Goal: Task Accomplishment & Management: Complete application form

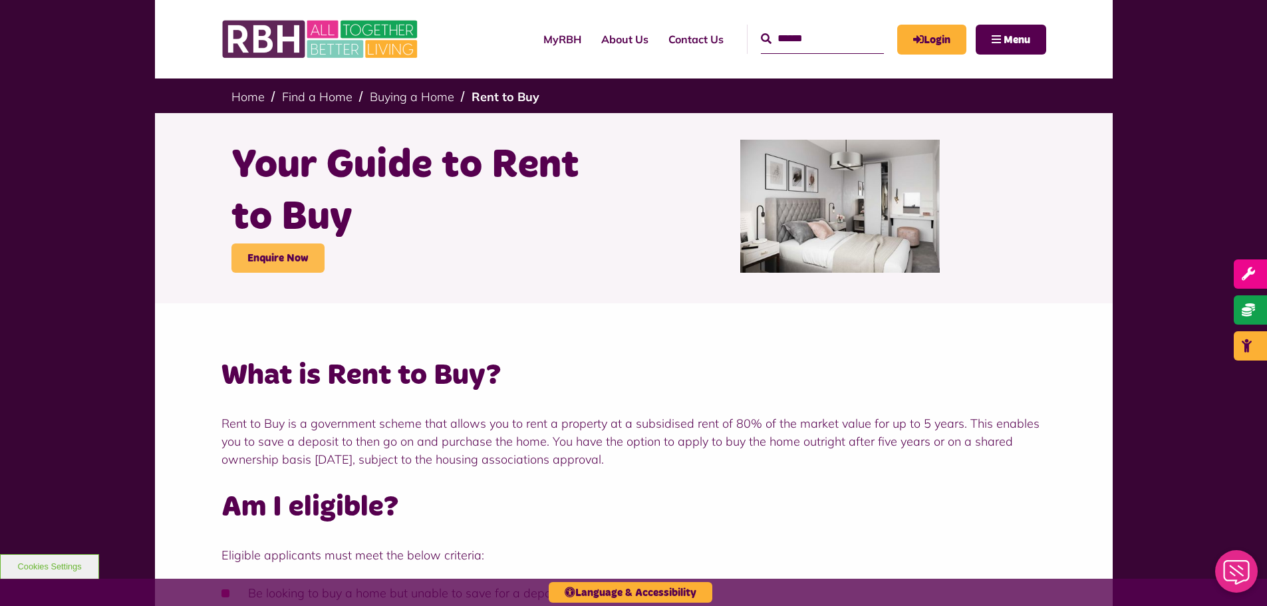
click at [281, 257] on link "Enquire Now" at bounding box center [278, 257] width 93 height 29
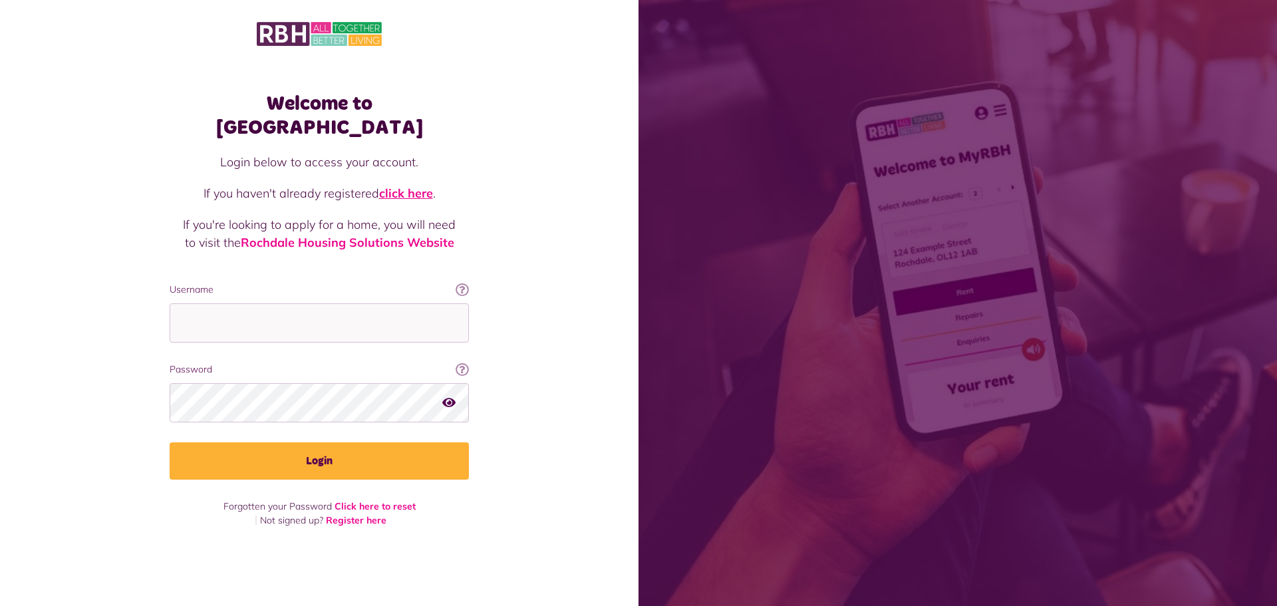
click at [412, 186] on link "click here" at bounding box center [406, 193] width 54 height 15
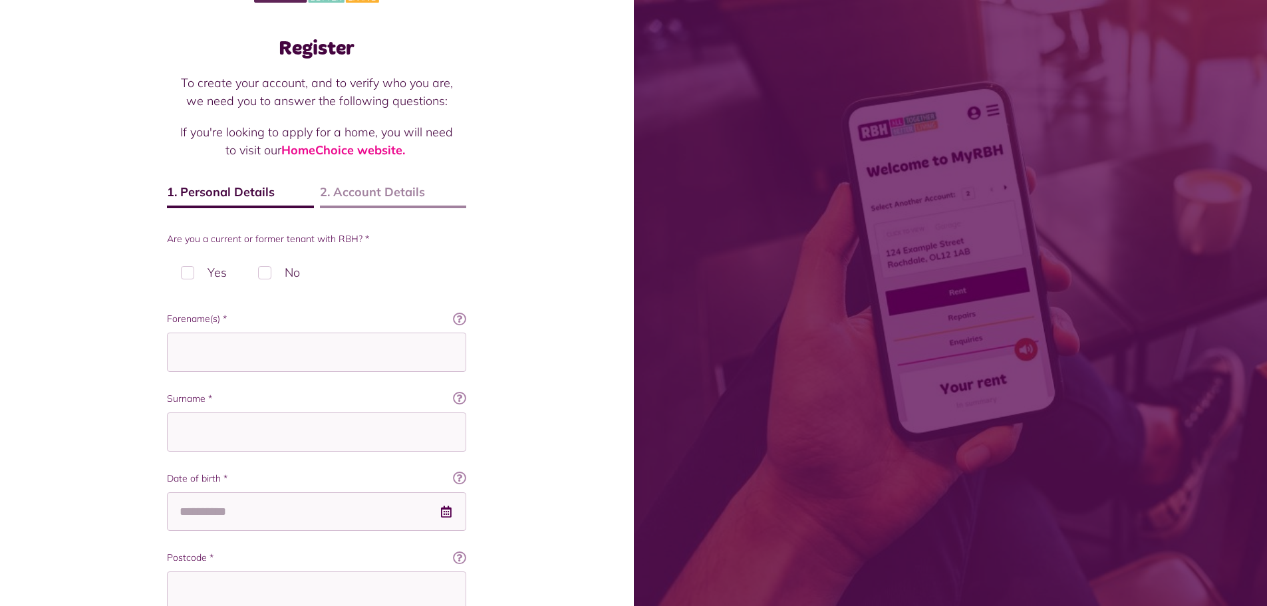
scroll to position [67, 0]
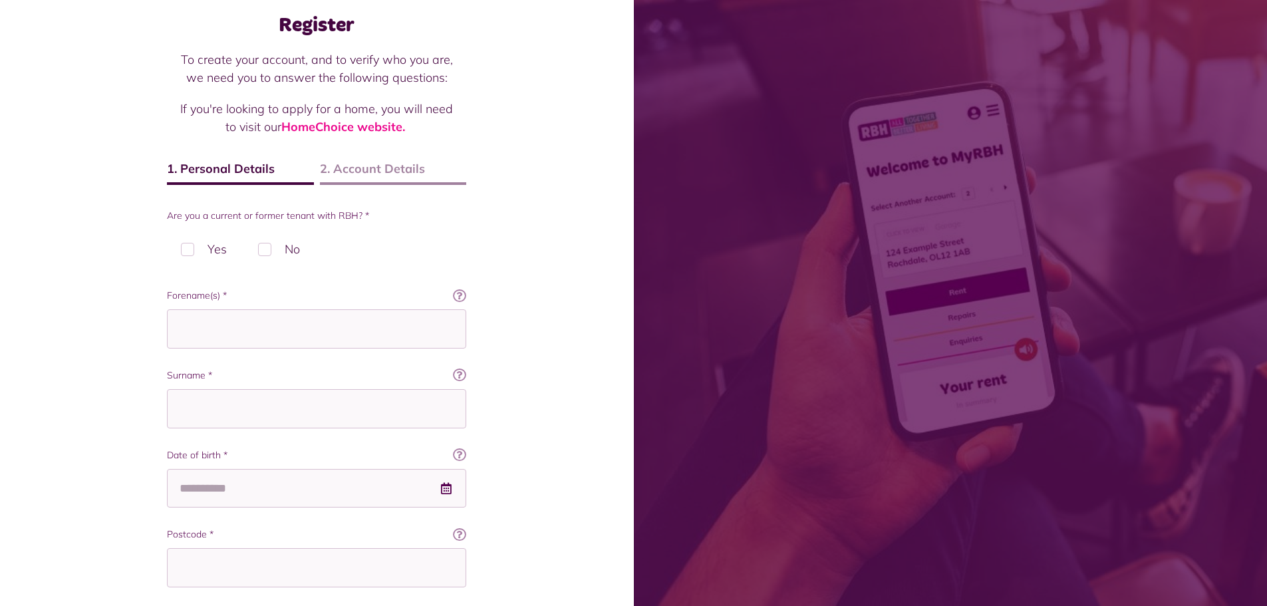
click at [267, 249] on label "No" at bounding box center [279, 249] width 70 height 39
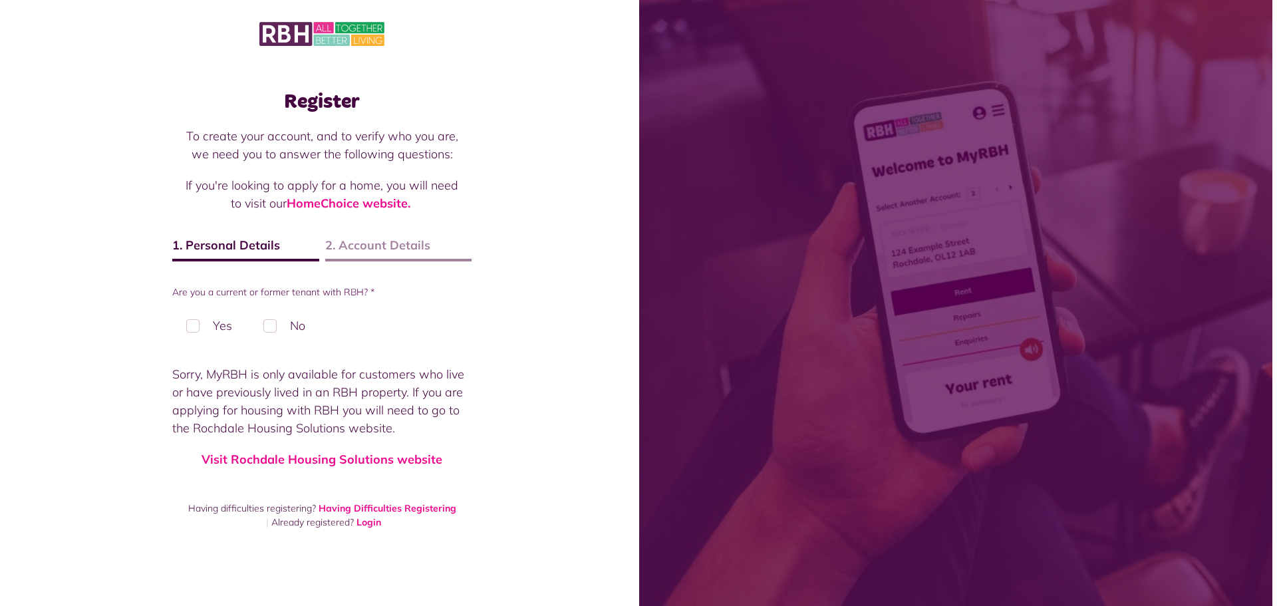
scroll to position [0, 0]
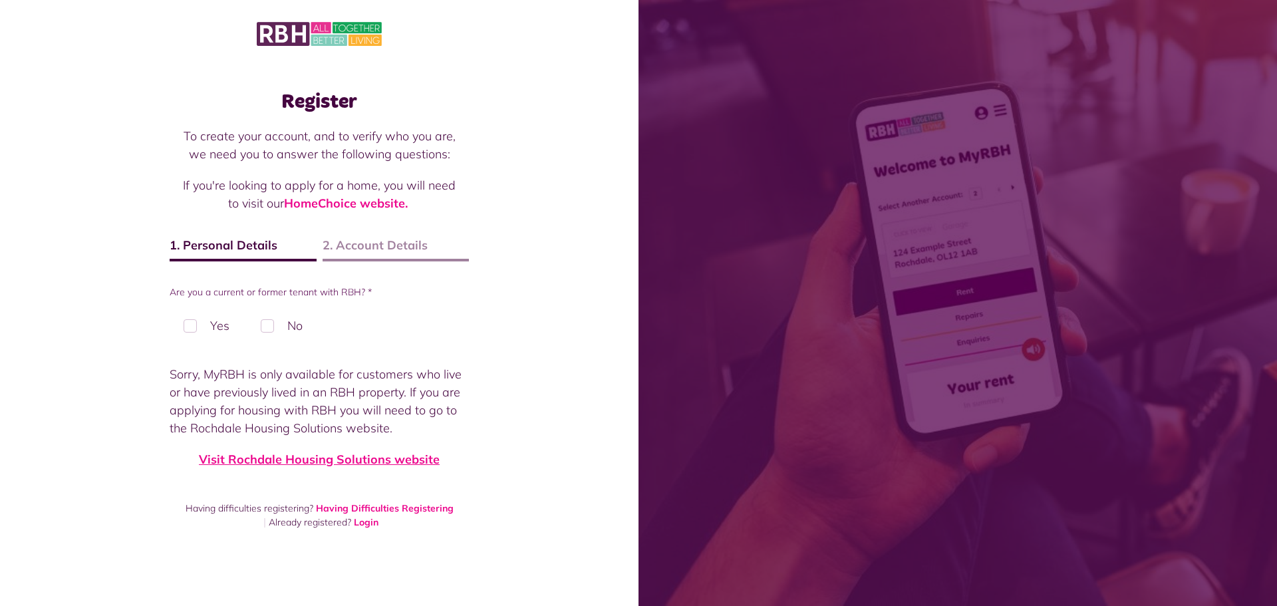
click at [333, 460] on link "Visit Rochdale Housing Solutions website" at bounding box center [319, 459] width 241 height 15
